Goal: Transaction & Acquisition: Purchase product/service

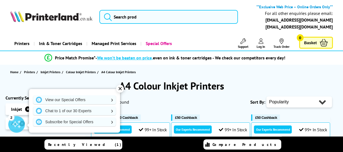
click at [119, 90] on div "✕" at bounding box center [120, 89] width 8 height 8
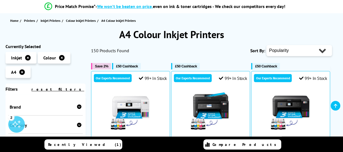
scroll to position [48, 0]
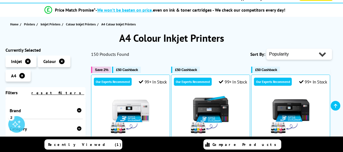
click at [322, 53] on select "Popularity Rating Price - Low to High Price - High to Low Running Costs - Low t…" at bounding box center [299, 54] width 66 height 11
select select "Price Ascending"
click at [266, 49] on select "Popularity Rating Price - Low to High Price - High to Low Running Costs - Low t…" at bounding box center [299, 54] width 66 height 11
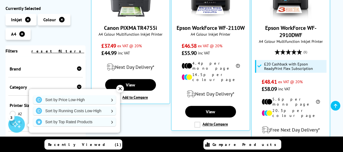
scroll to position [166, 0]
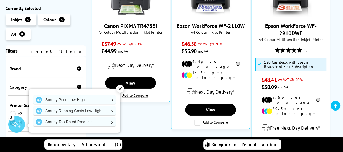
click at [120, 88] on div "✕" at bounding box center [120, 89] width 8 height 8
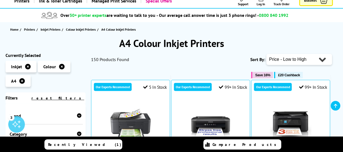
scroll to position [41, 0]
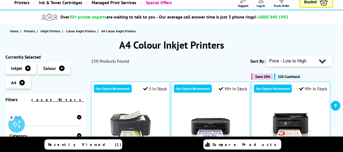
click at [60, 68] on icon at bounding box center [62, 68] width 6 height 6
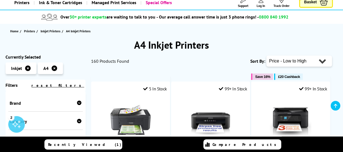
click at [54, 68] on icon at bounding box center [55, 68] width 6 height 6
